Goal: Information Seeking & Learning: Learn about a topic

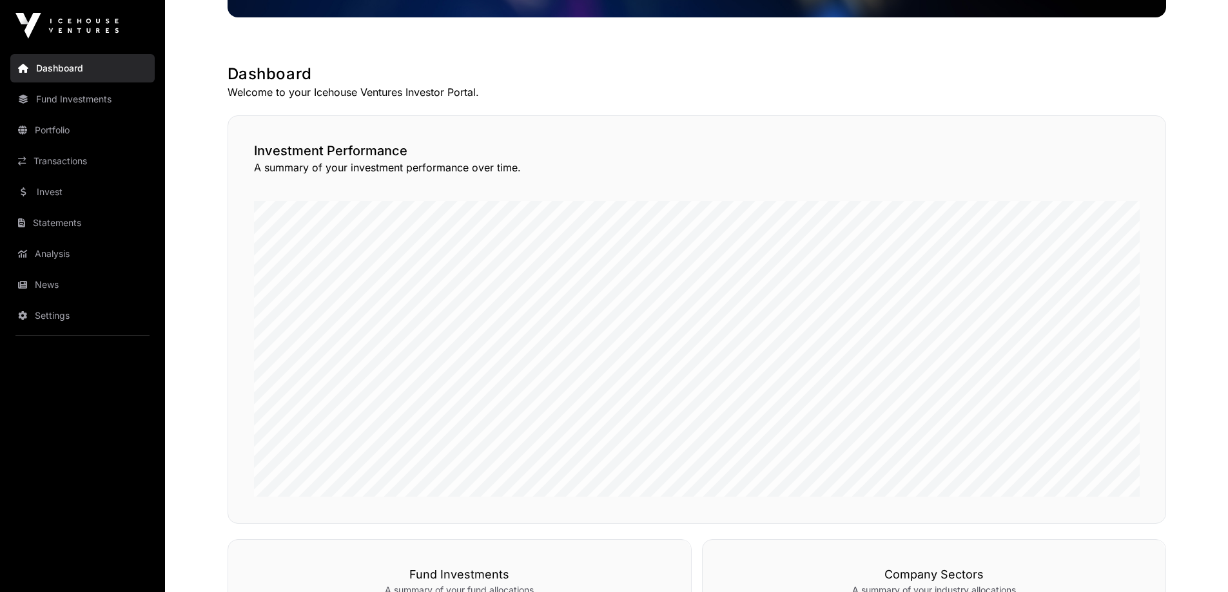
scroll to position [193, 0]
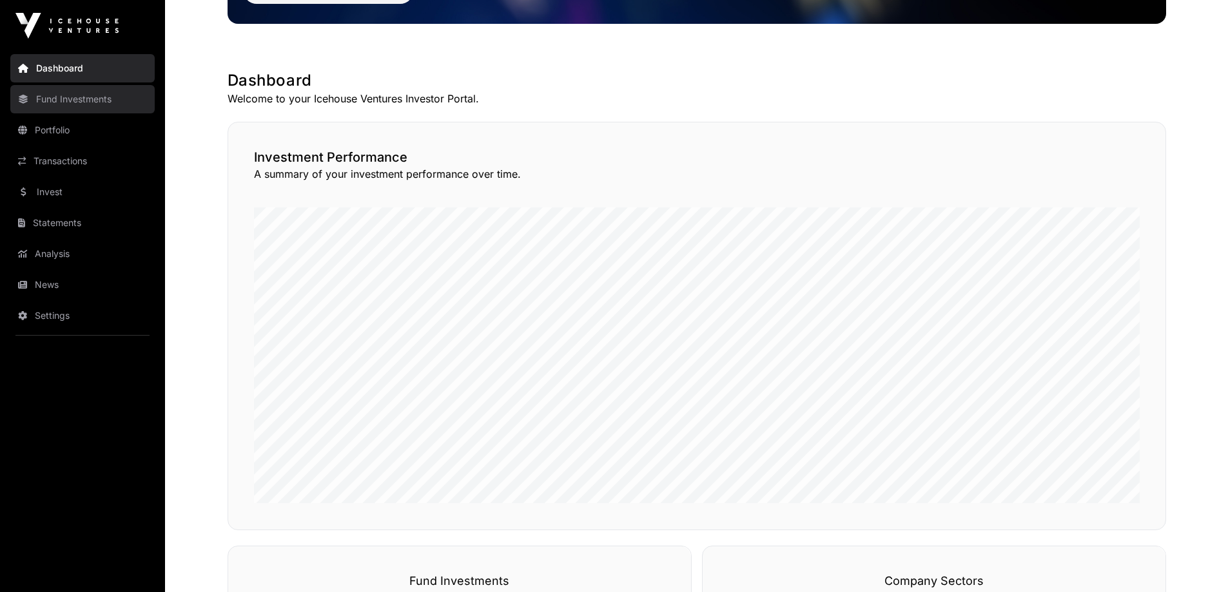
click at [88, 104] on link "Fund Investments" at bounding box center [82, 99] width 144 height 28
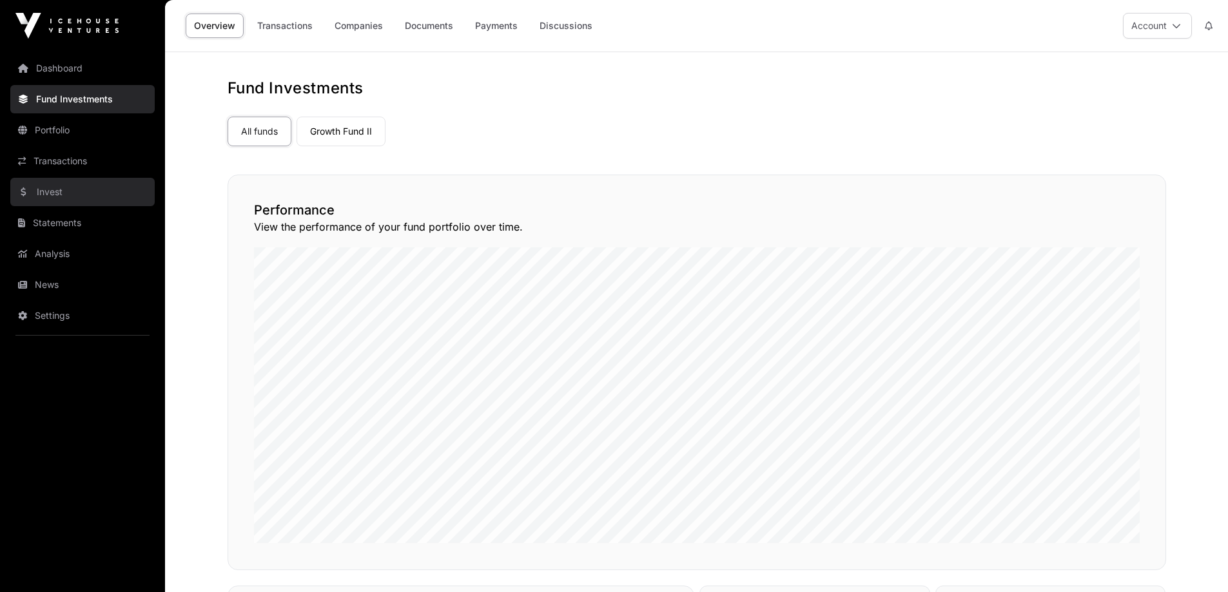
click at [58, 193] on link "Invest" at bounding box center [82, 192] width 144 height 28
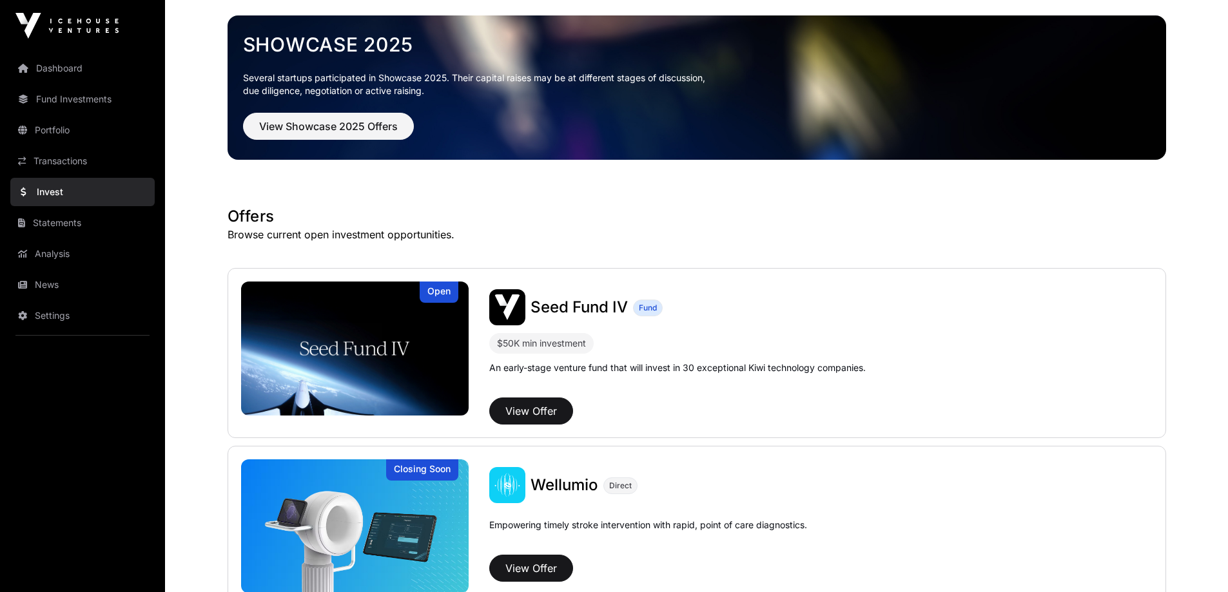
scroll to position [52, 0]
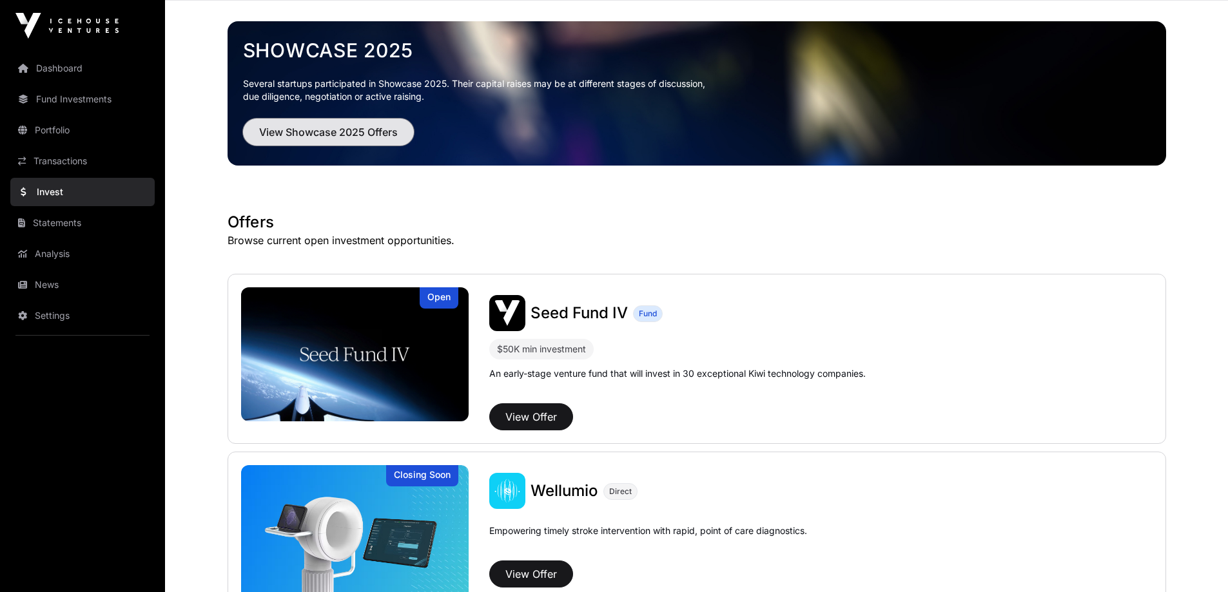
click at [315, 124] on span "View Showcase 2025 Offers" at bounding box center [328, 131] width 139 height 15
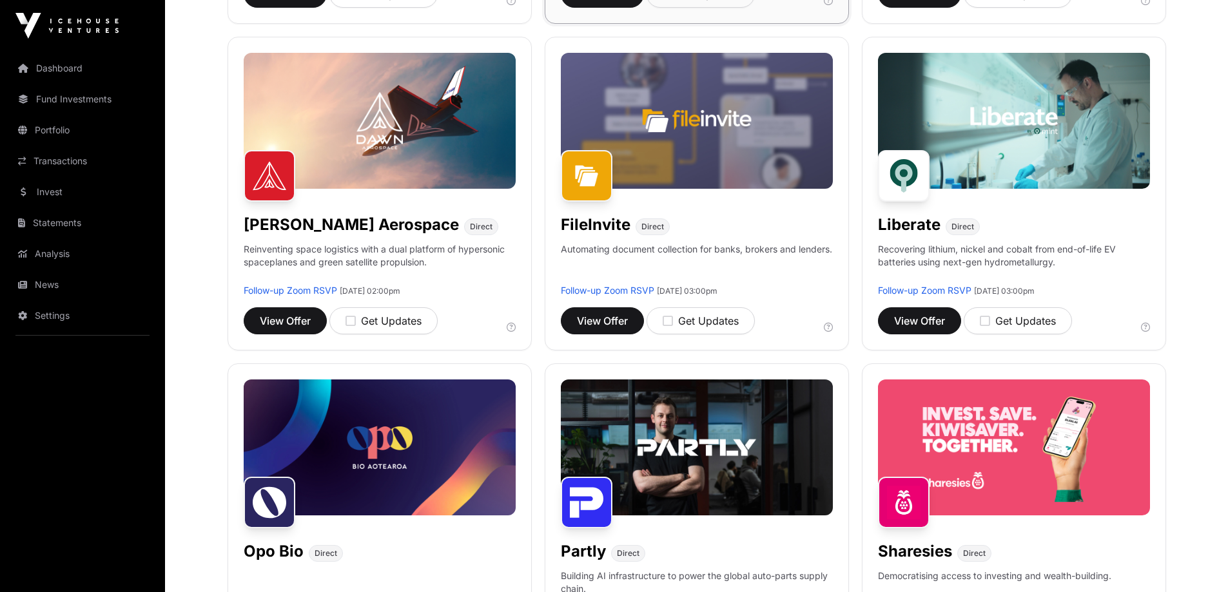
scroll to position [516, 0]
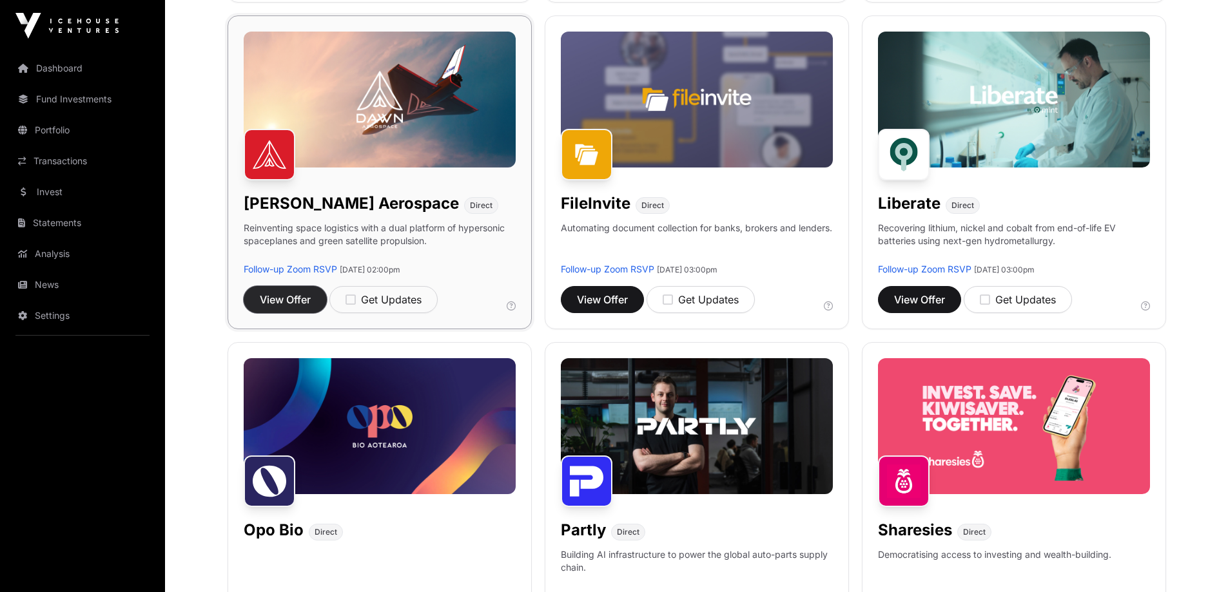
click at [291, 302] on span "View Offer" at bounding box center [285, 299] width 51 height 15
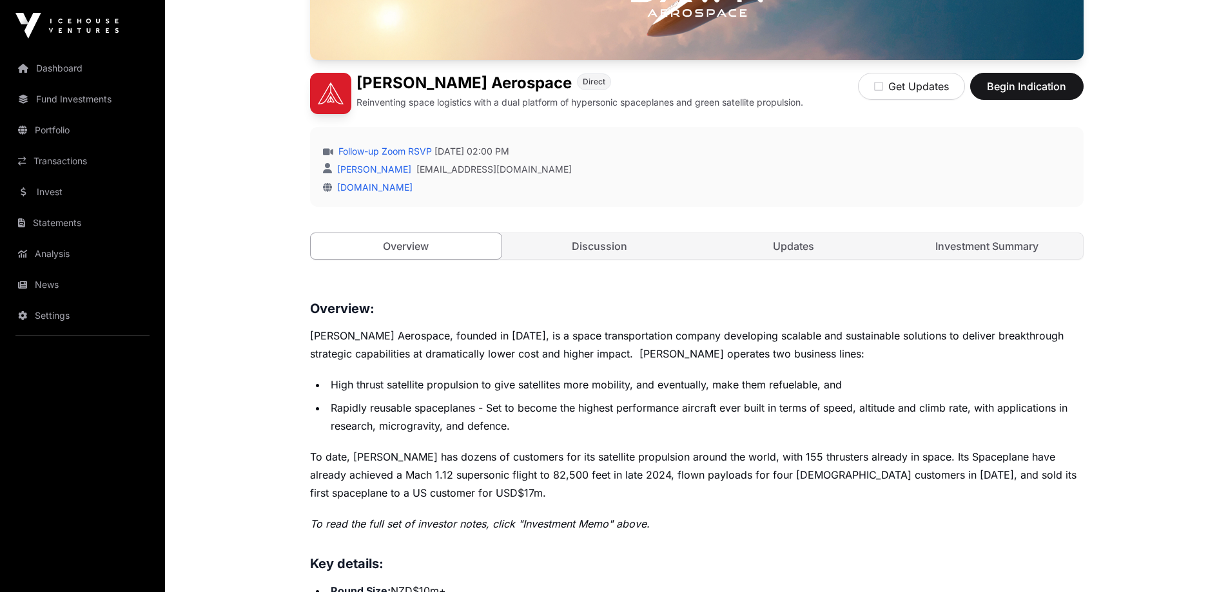
scroll to position [322, 0]
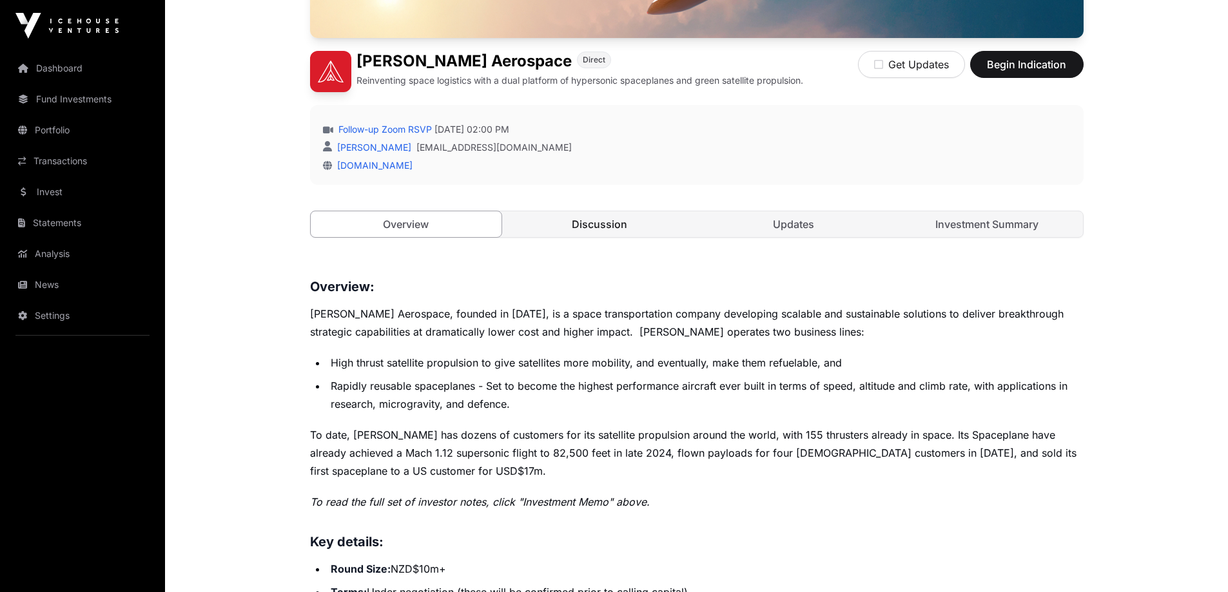
click at [603, 229] on link "Discussion" at bounding box center [599, 224] width 191 height 26
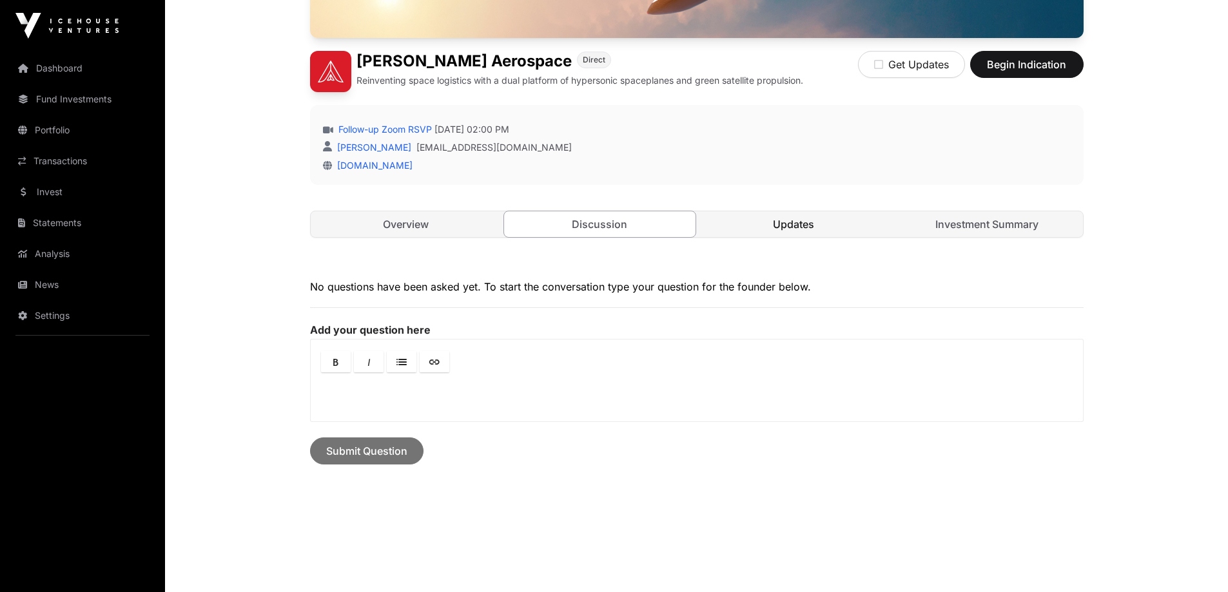
click at [756, 227] on link "Updates" at bounding box center [793, 224] width 191 height 26
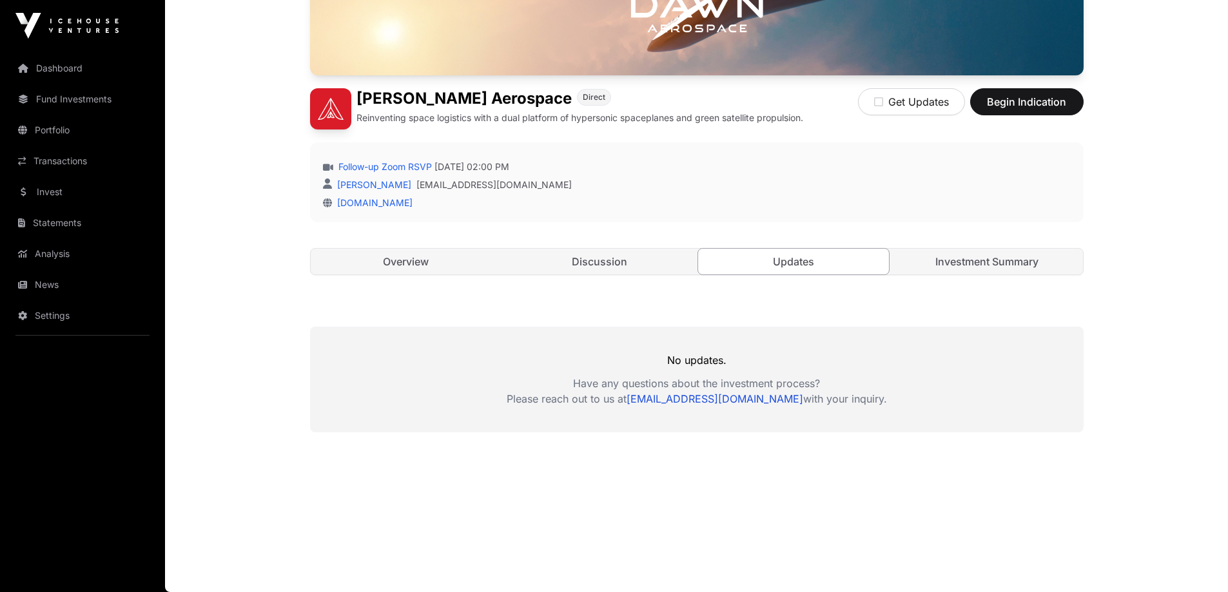
scroll to position [285, 0]
click at [953, 265] on link "Investment Summary" at bounding box center [987, 262] width 191 height 26
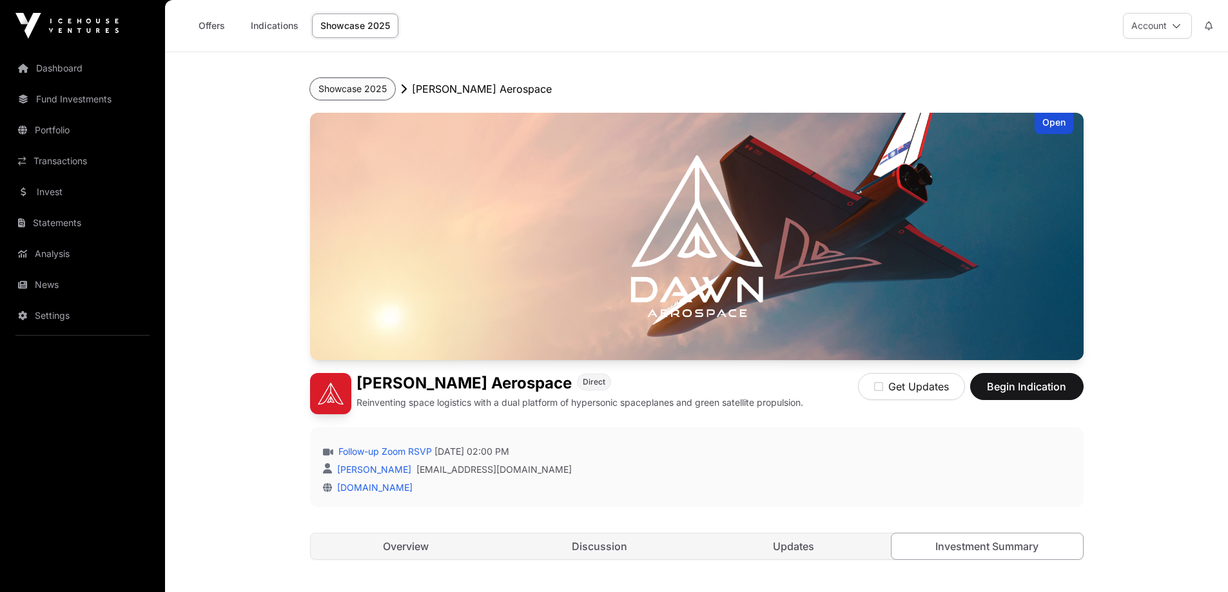
click at [346, 93] on button "Showcase 2025" at bounding box center [352, 89] width 85 height 22
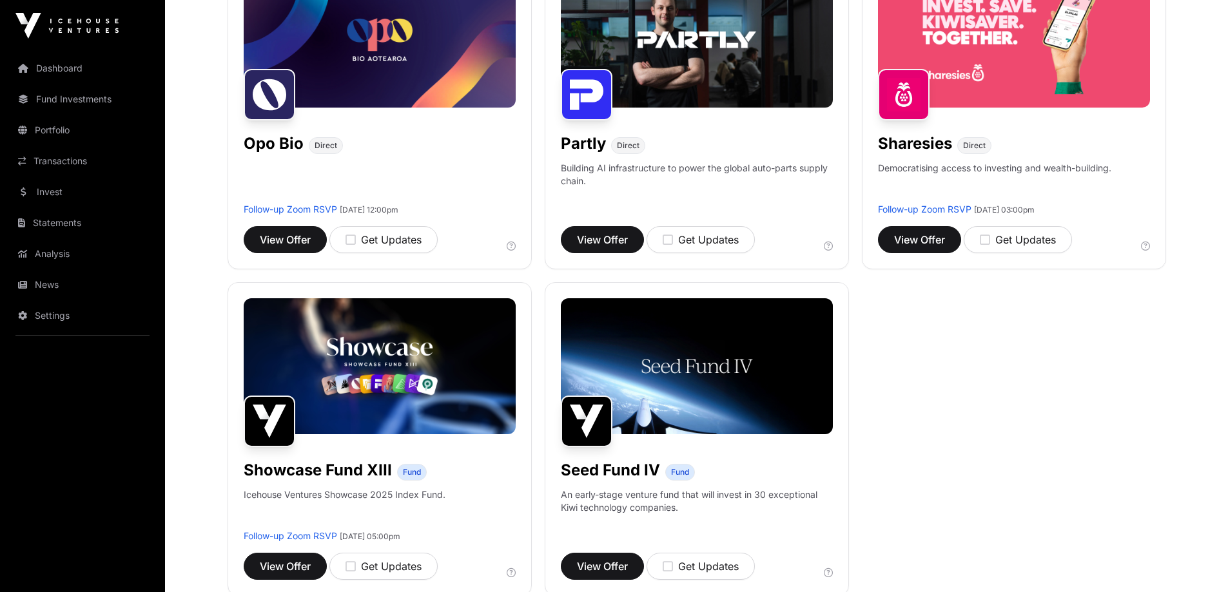
scroll to position [838, 0]
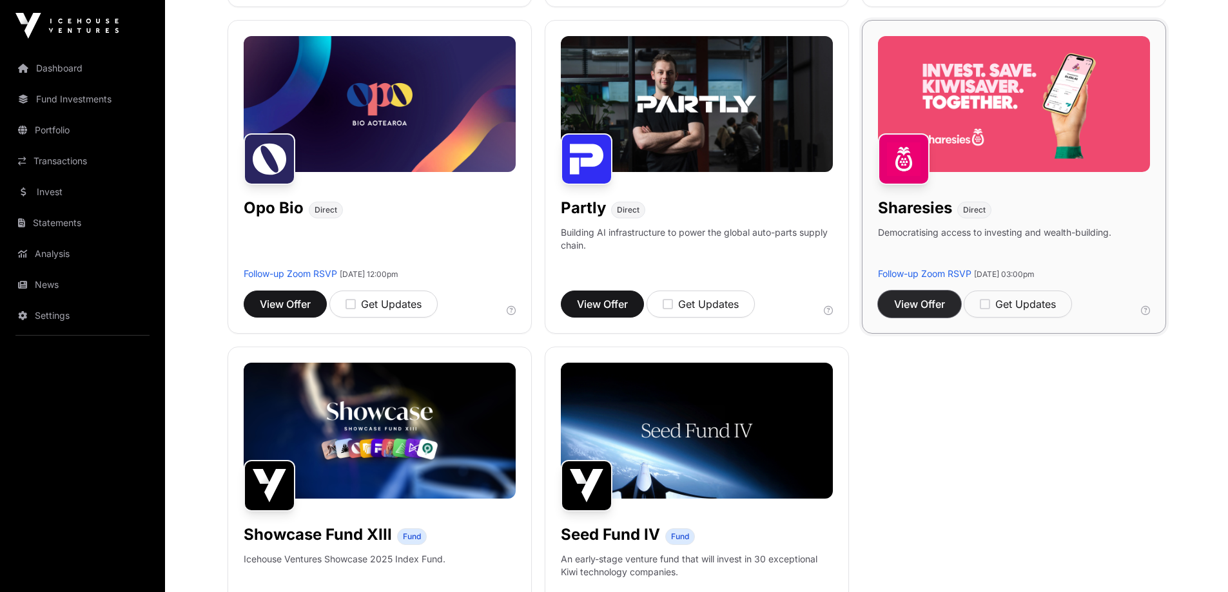
click at [927, 308] on span "View Offer" at bounding box center [919, 304] width 51 height 15
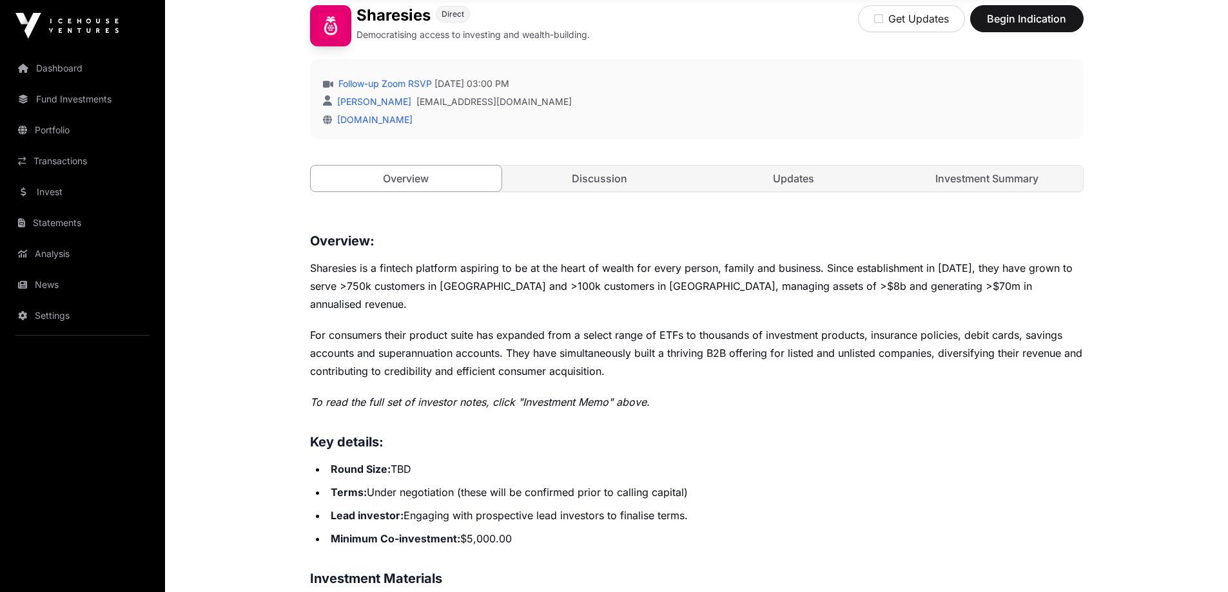
scroll to position [387, 0]
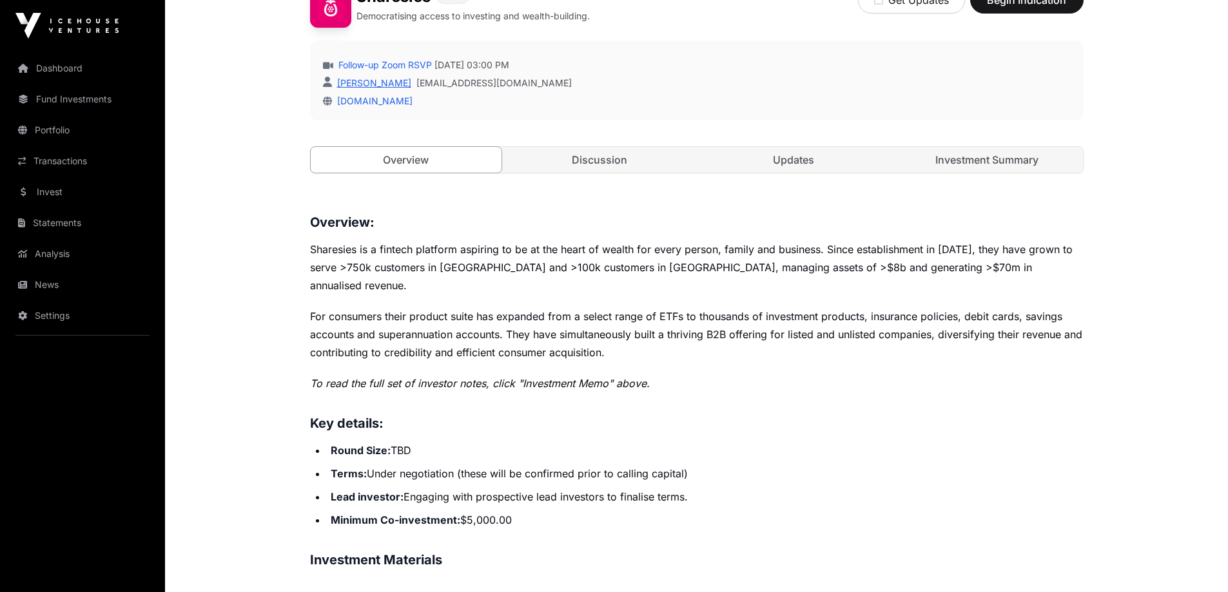
click at [371, 84] on link "[PERSON_NAME]" at bounding box center [373, 82] width 77 height 11
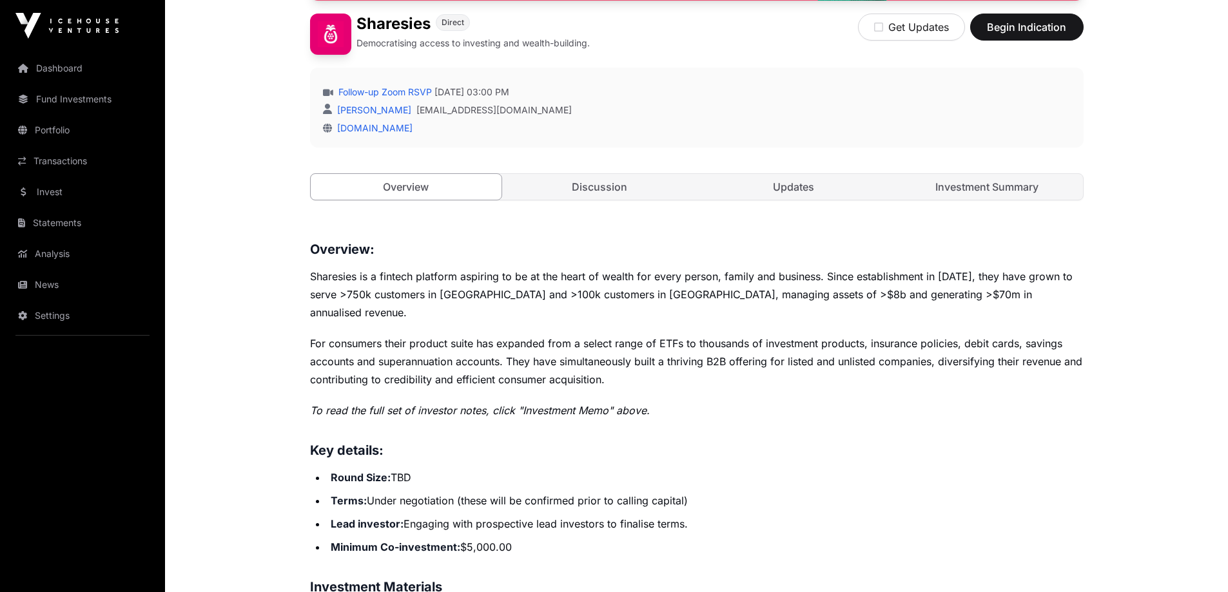
scroll to position [338, 0]
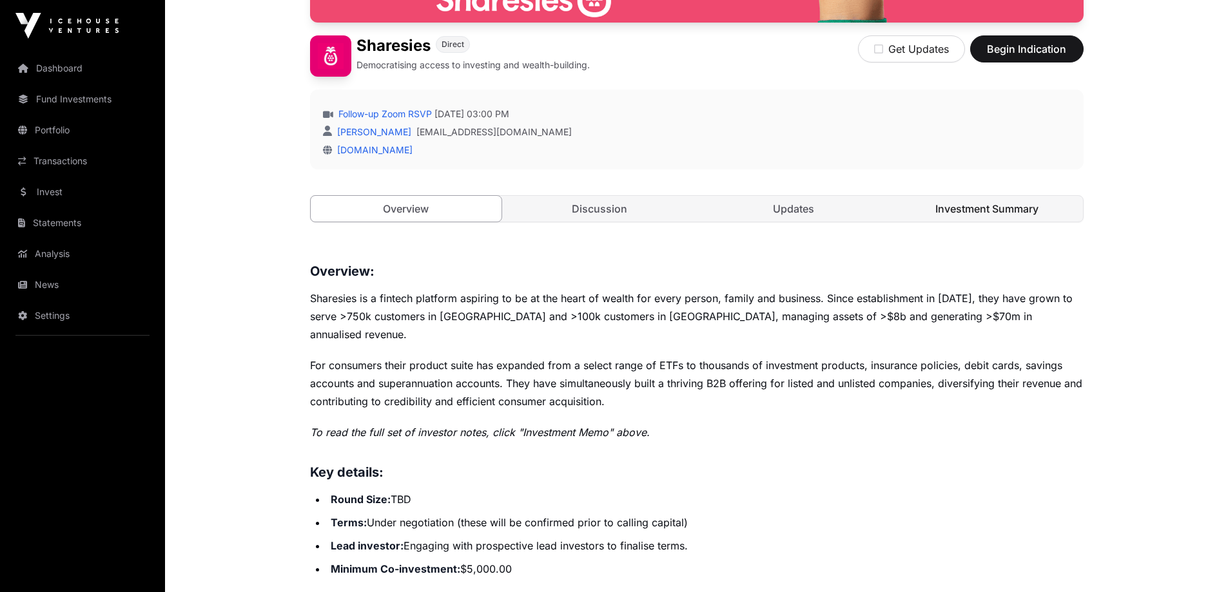
click at [979, 215] on link "Investment Summary" at bounding box center [987, 209] width 191 height 26
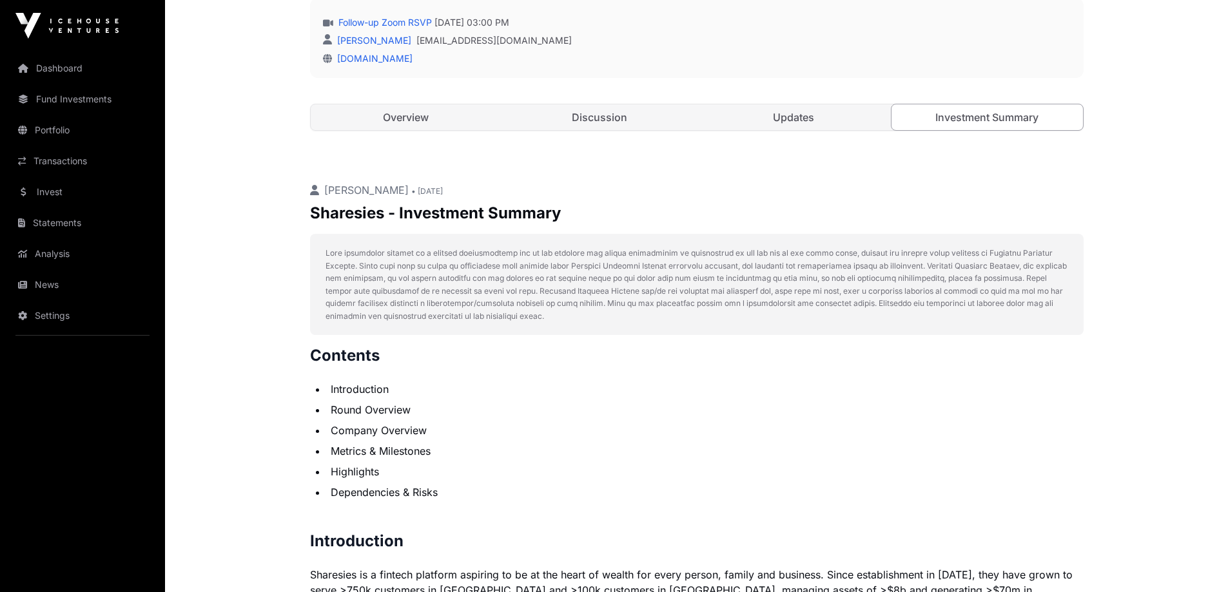
scroll to position [279, 0]
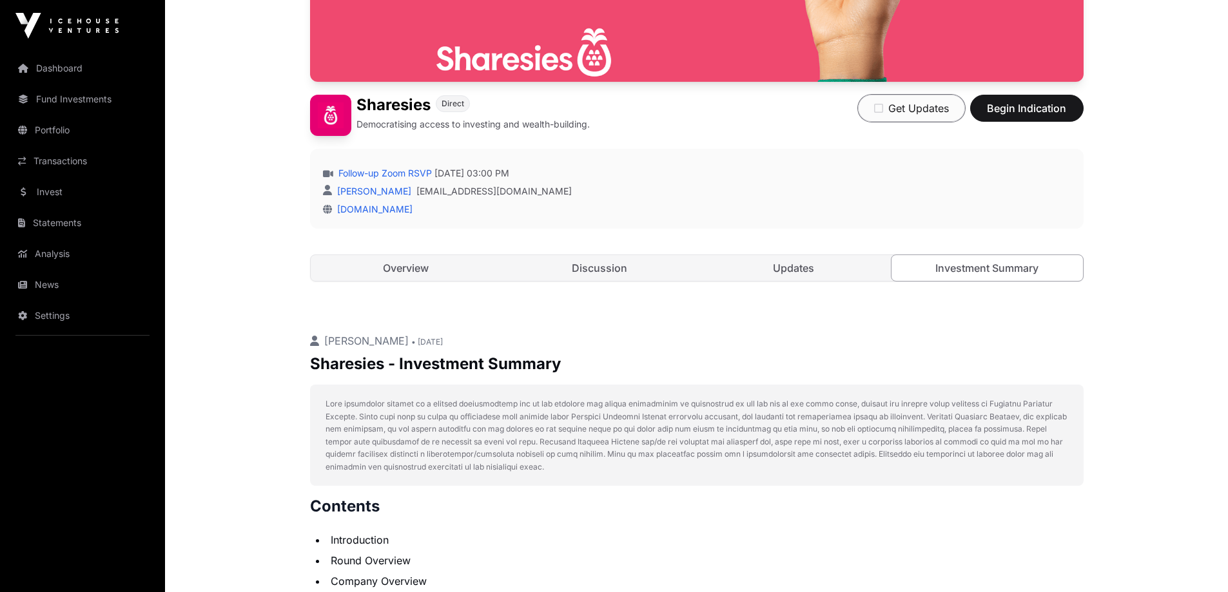
click at [921, 110] on button "Get Updates" at bounding box center [911, 108] width 107 height 27
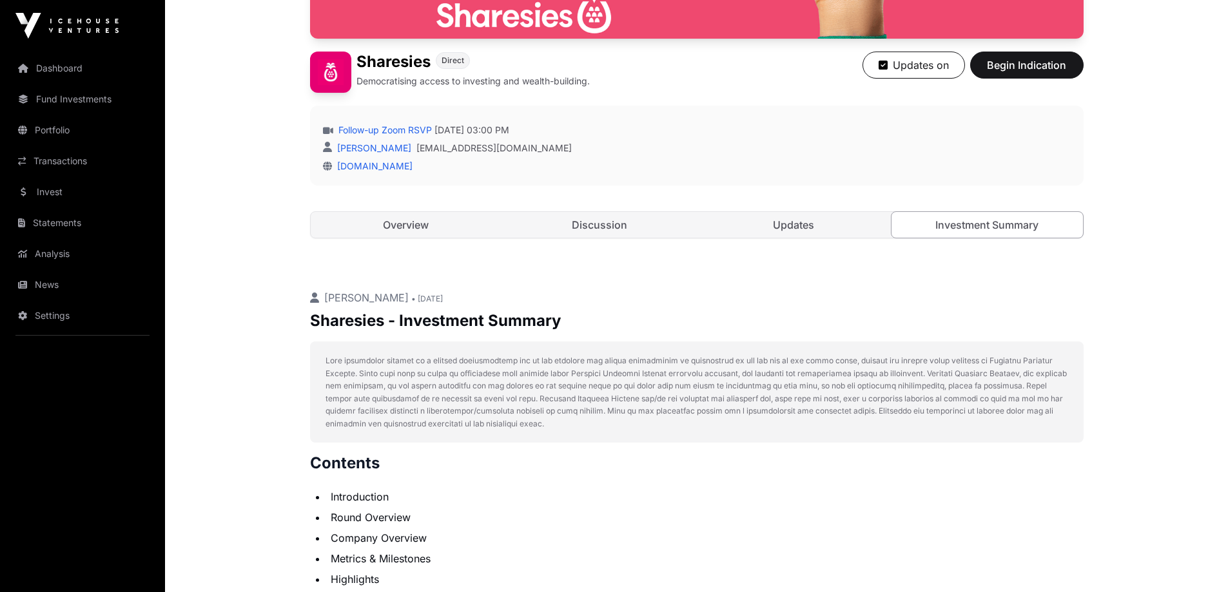
scroll to position [343, 0]
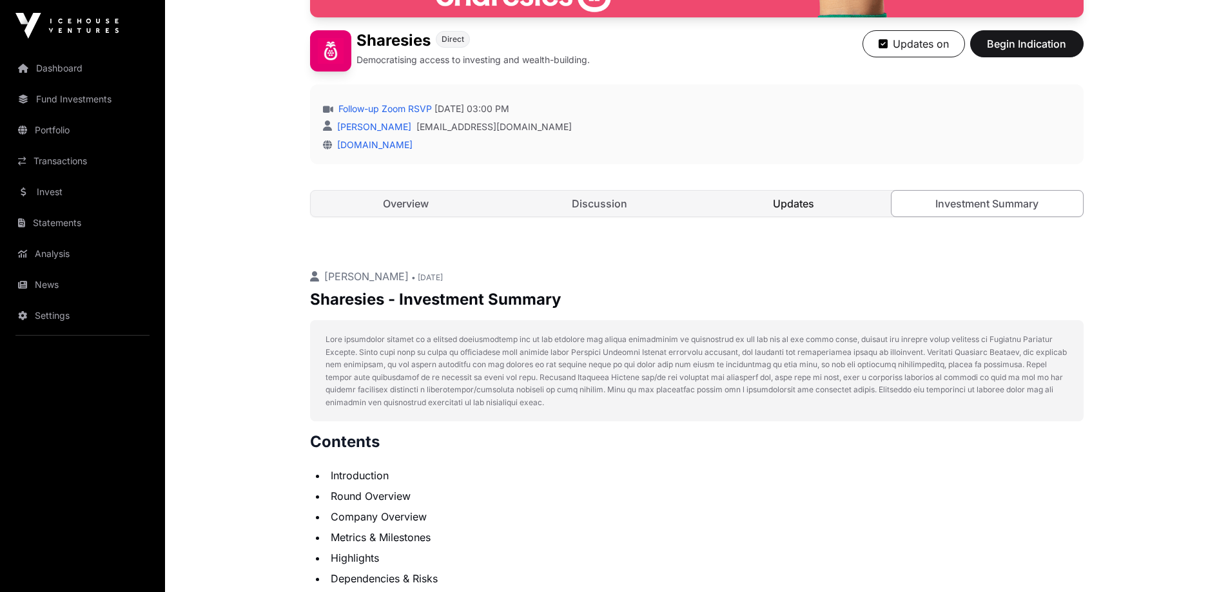
click at [794, 204] on link "Updates" at bounding box center [793, 204] width 191 height 26
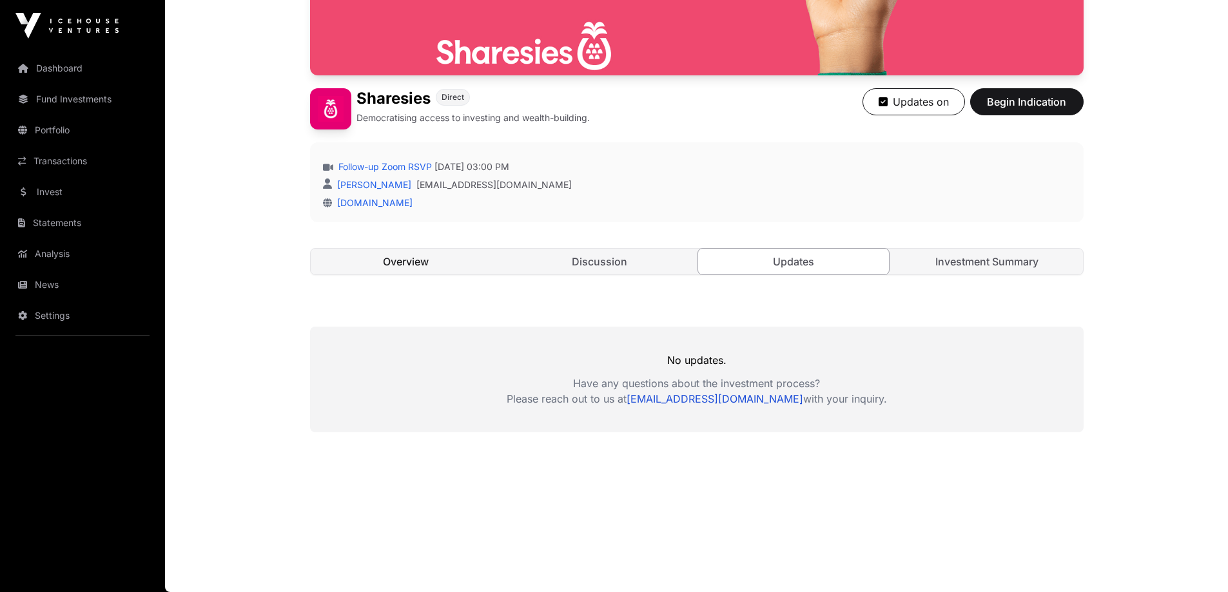
click at [412, 262] on link "Overview" at bounding box center [406, 262] width 191 height 26
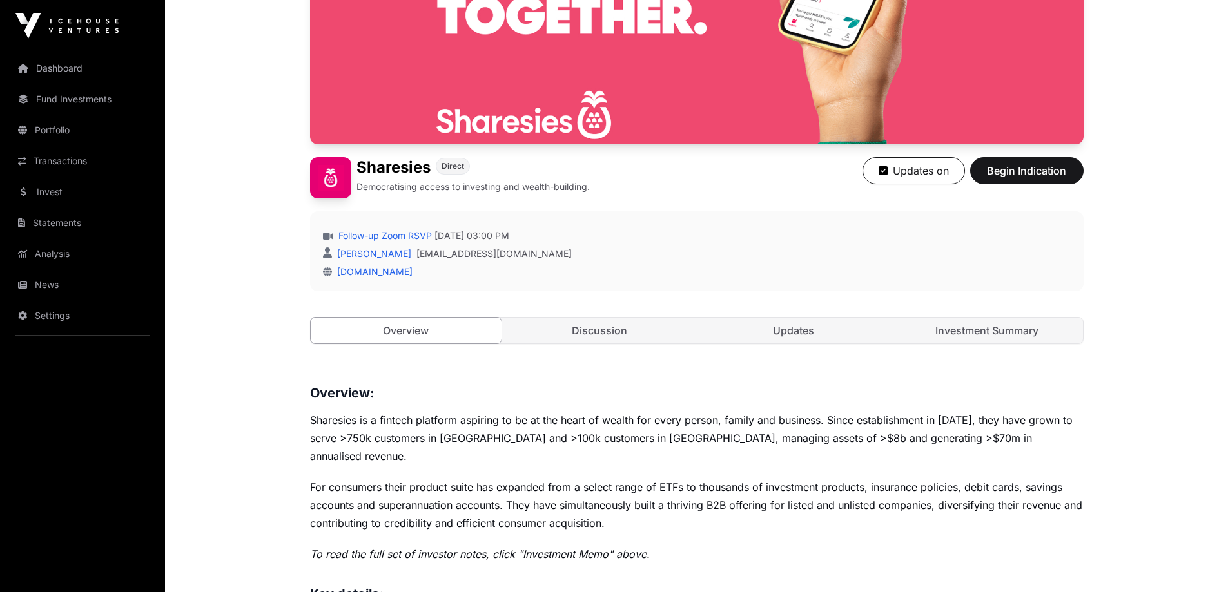
scroll to position [156, 0]
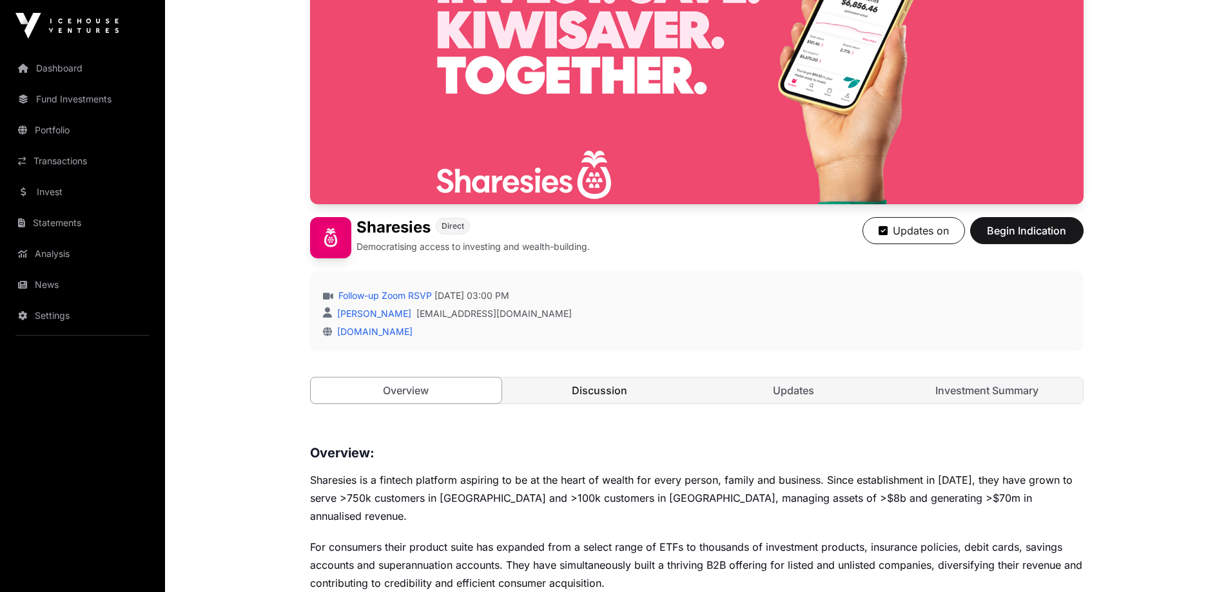
click at [587, 391] on link "Discussion" at bounding box center [599, 391] width 191 height 26
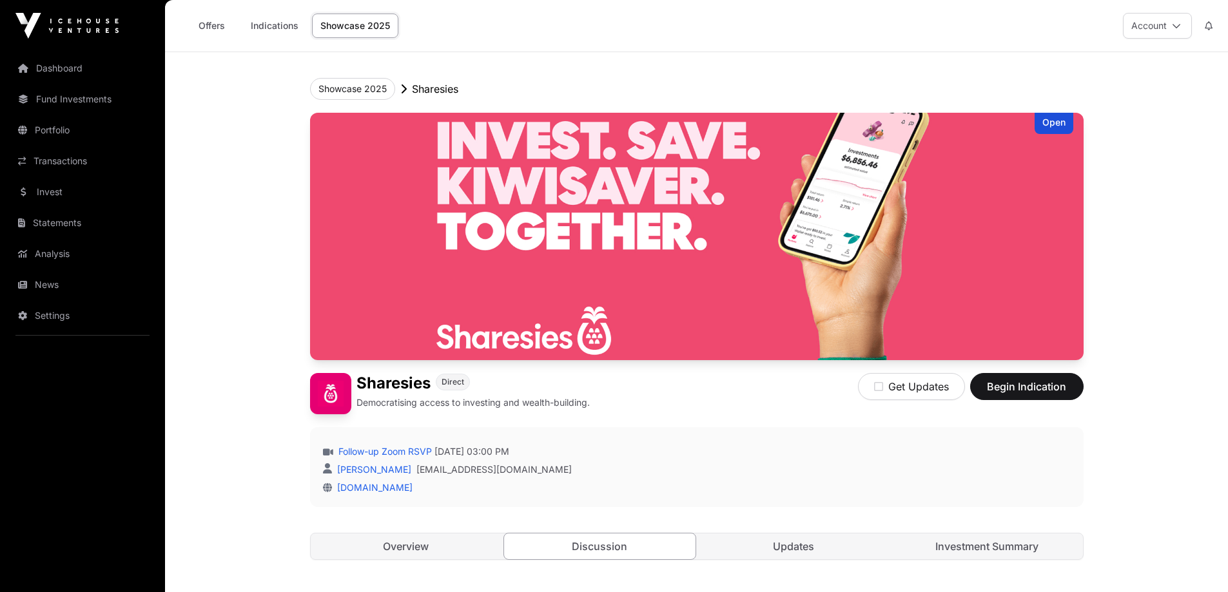
click at [351, 24] on link "Showcase 2025" at bounding box center [355, 26] width 86 height 24
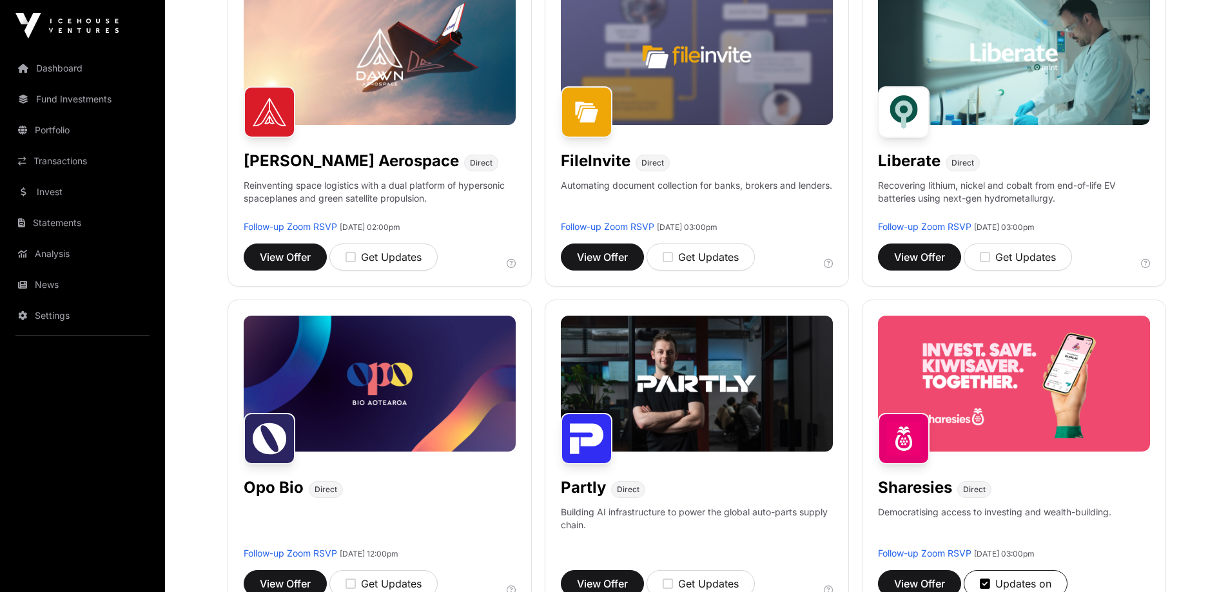
scroll to position [580, 0]
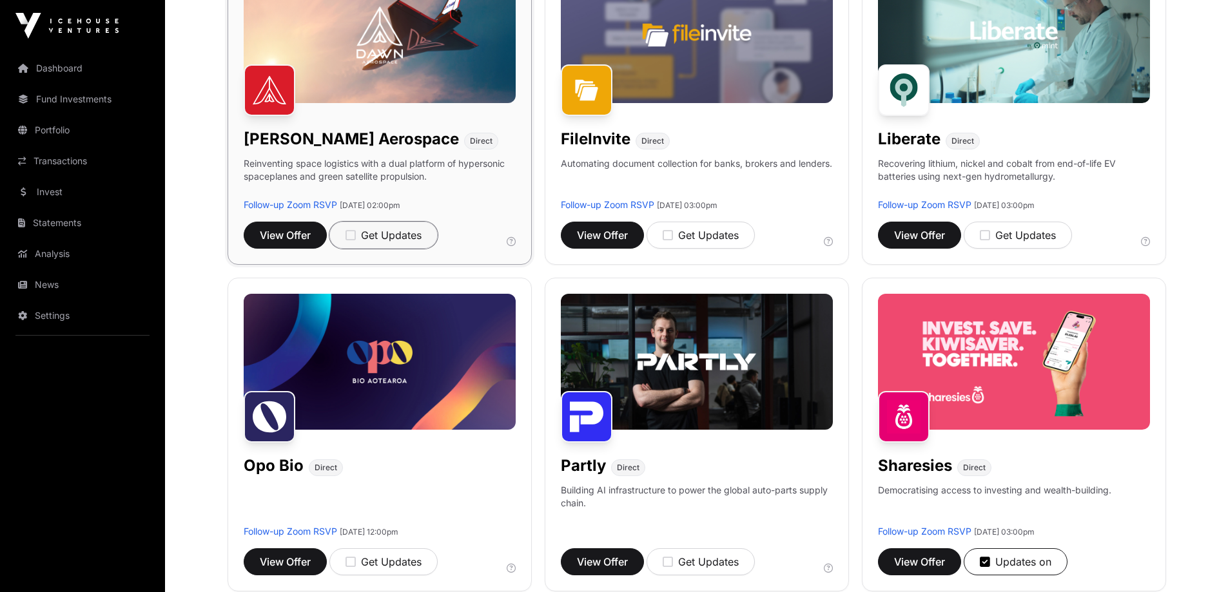
click at [353, 231] on icon "button" at bounding box center [351, 236] width 10 height 12
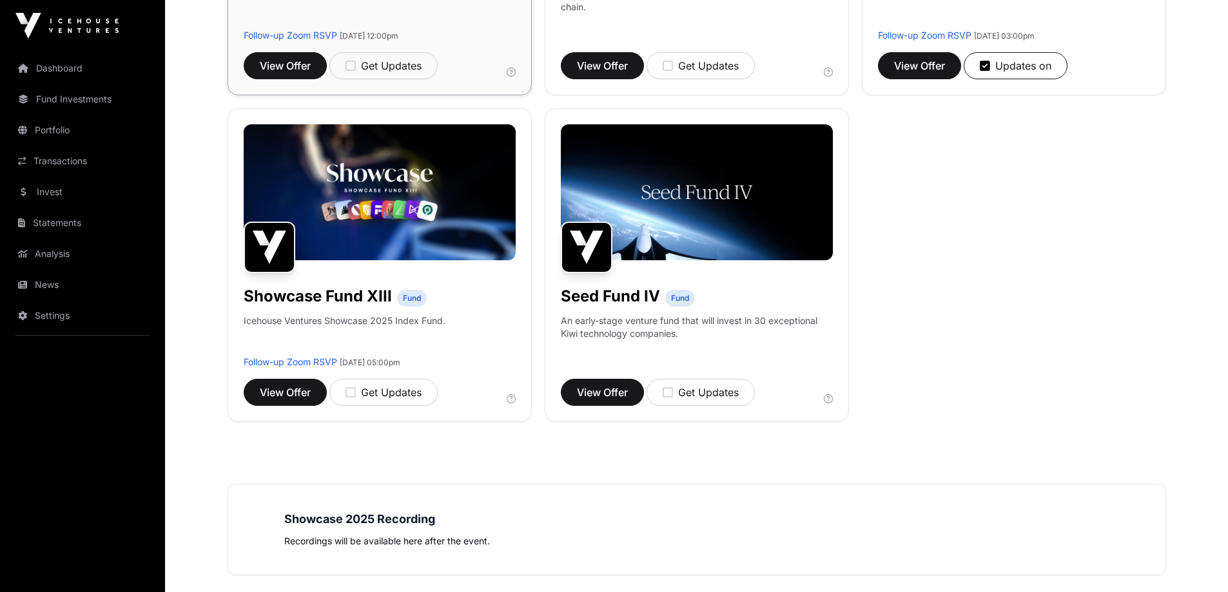
scroll to position [1096, 0]
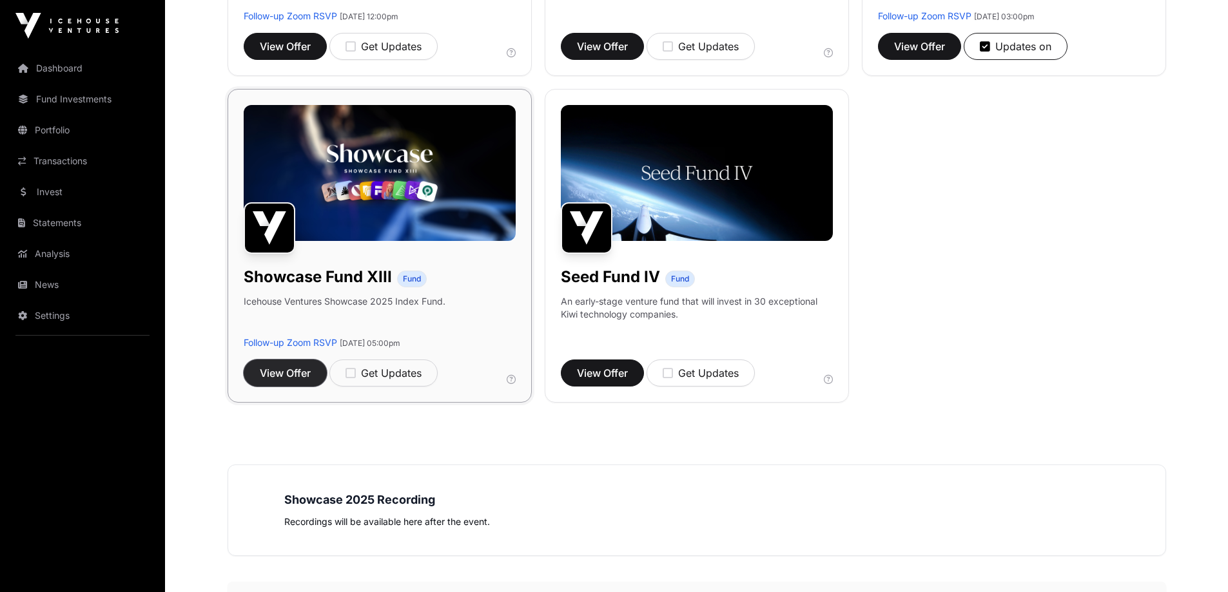
click at [288, 372] on span "View Offer" at bounding box center [285, 373] width 51 height 15
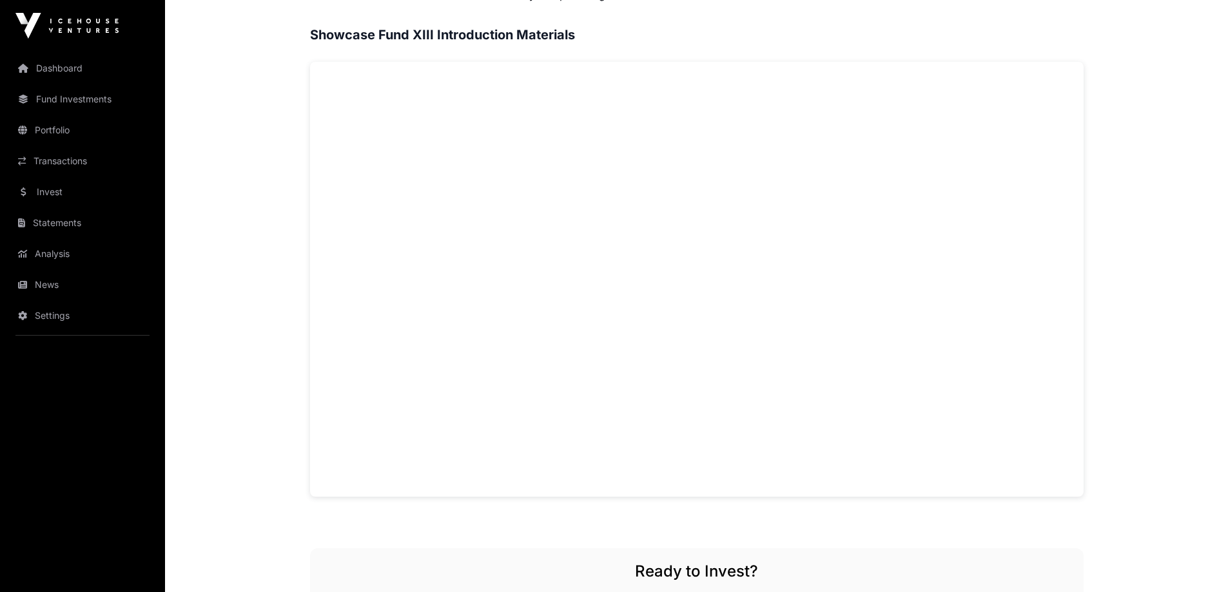
scroll to position [774, 0]
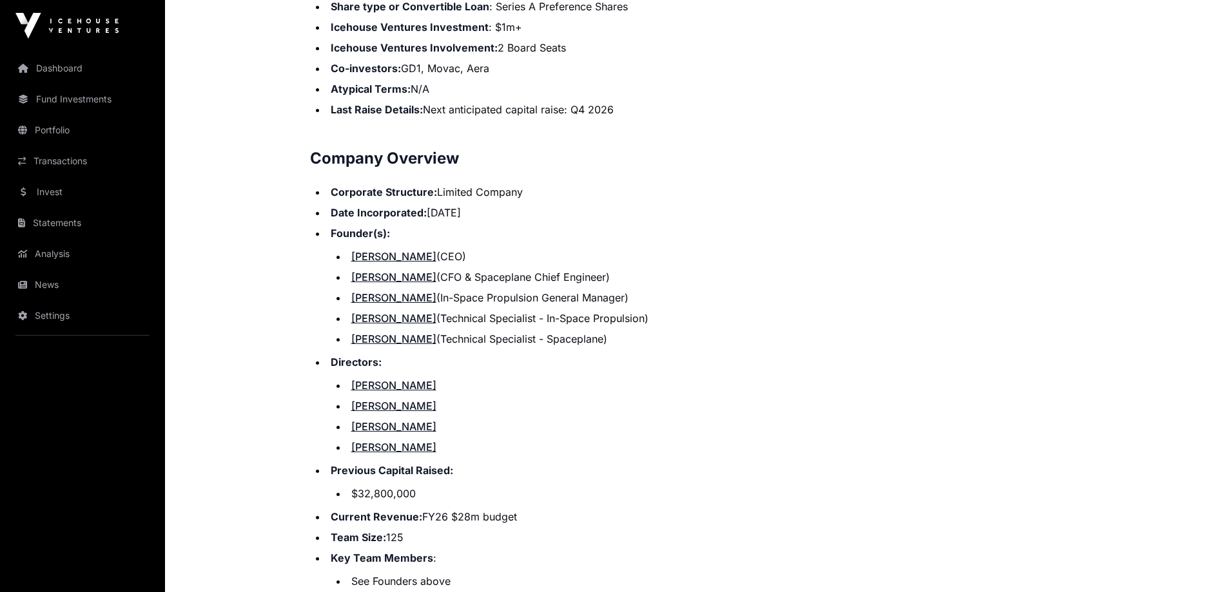
scroll to position [1483, 0]
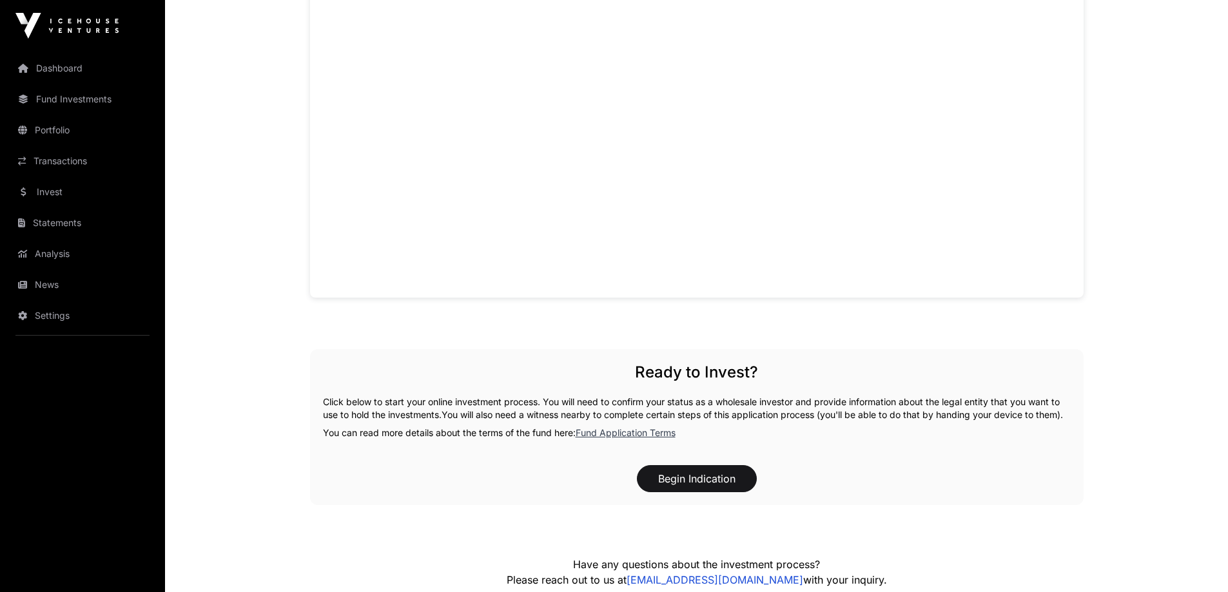
scroll to position [1225, 0]
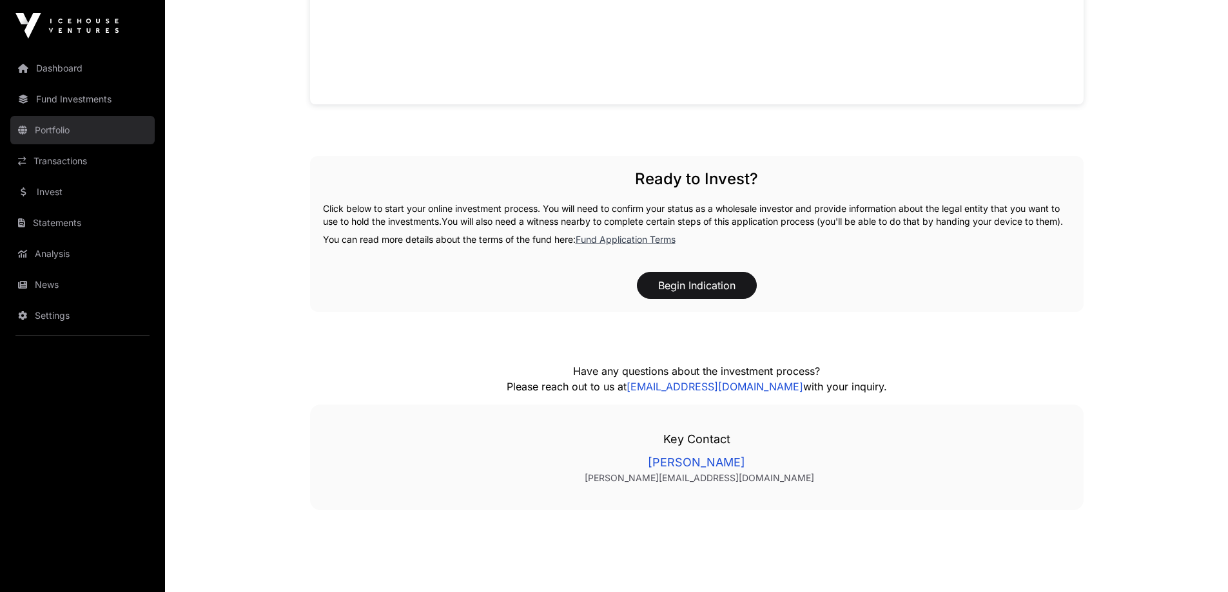
click at [60, 133] on link "Portfolio" at bounding box center [82, 130] width 144 height 28
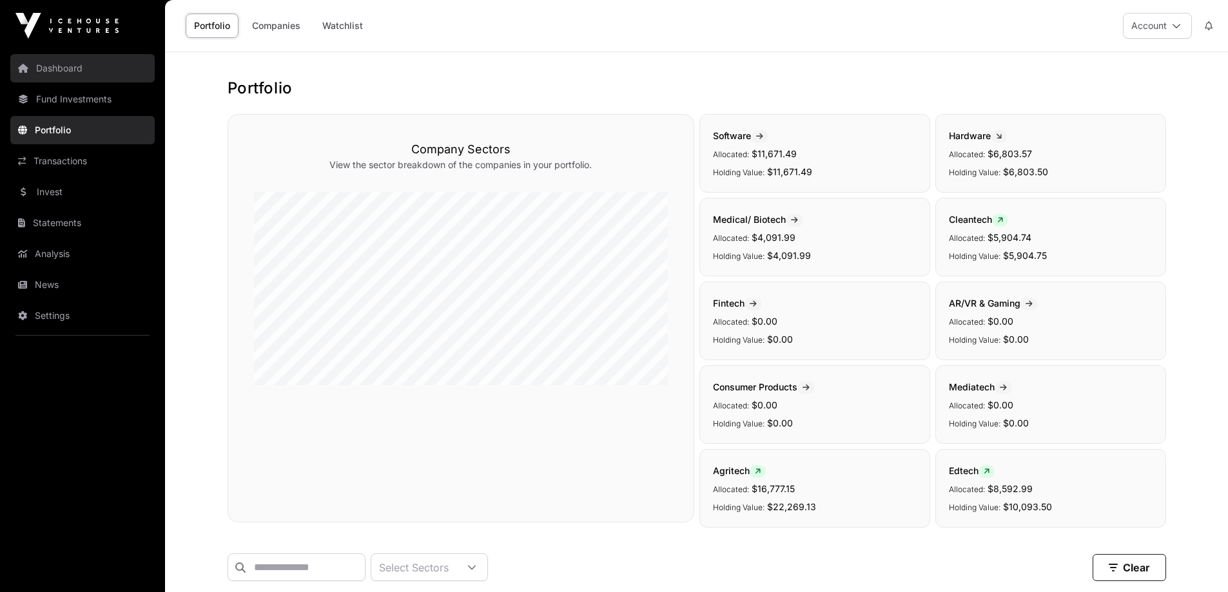
click at [61, 70] on link "Dashboard" at bounding box center [82, 68] width 144 height 28
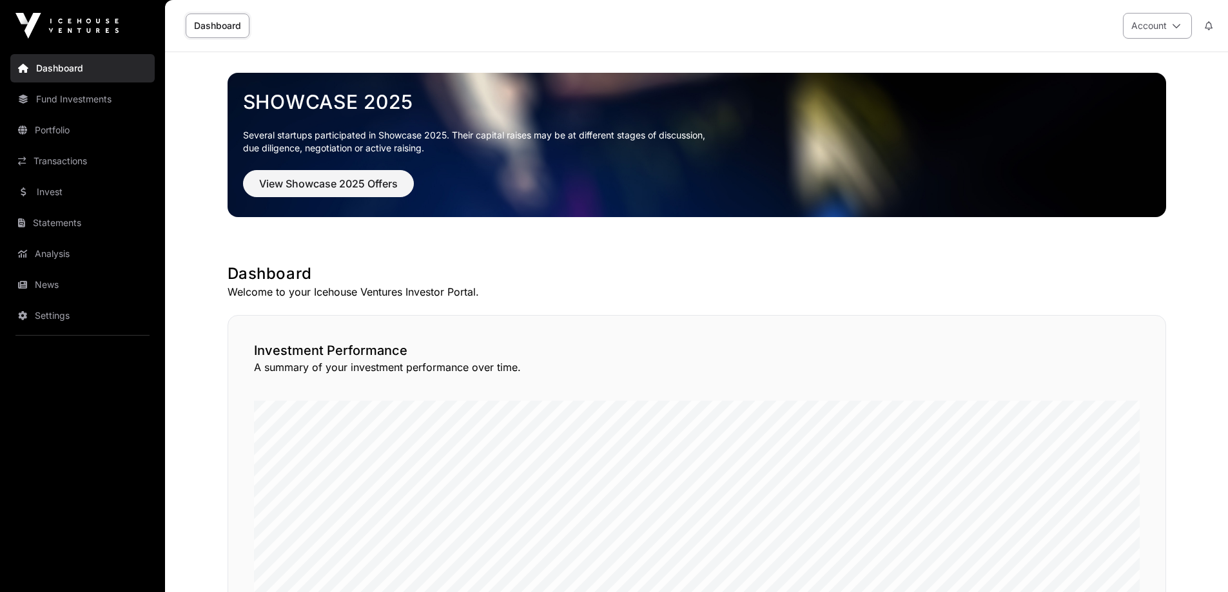
click at [1184, 26] on button "Account" at bounding box center [1157, 26] width 69 height 26
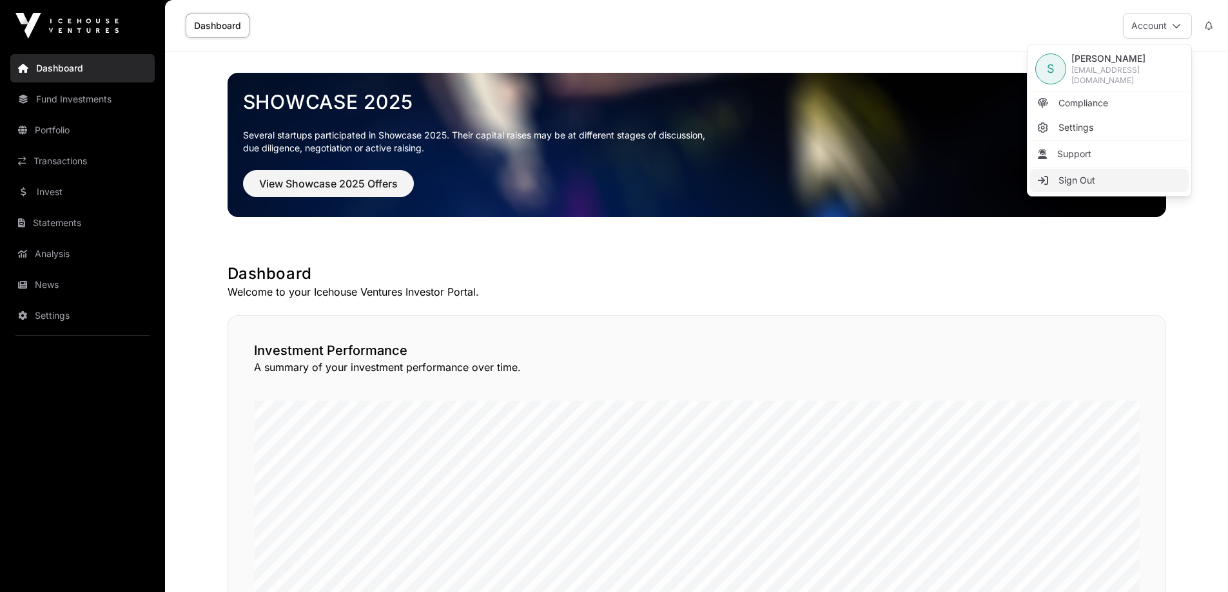
click at [1065, 181] on span "Sign Out" at bounding box center [1077, 180] width 37 height 13
